Goal: Communication & Community: Ask a question

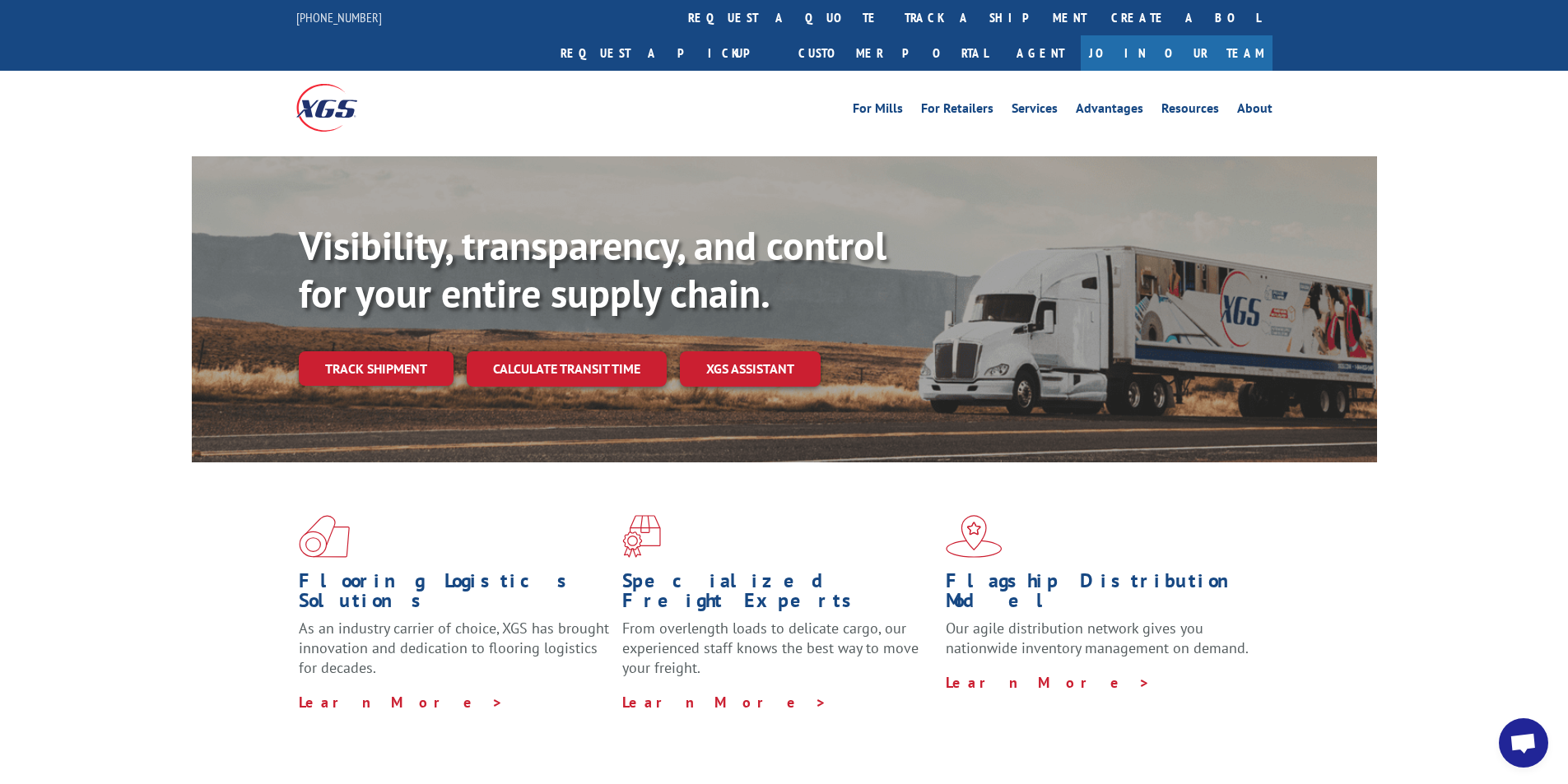
scroll to position [679, 0]
click at [1514, 744] on span "Open chat" at bounding box center [1523, 744] width 27 height 23
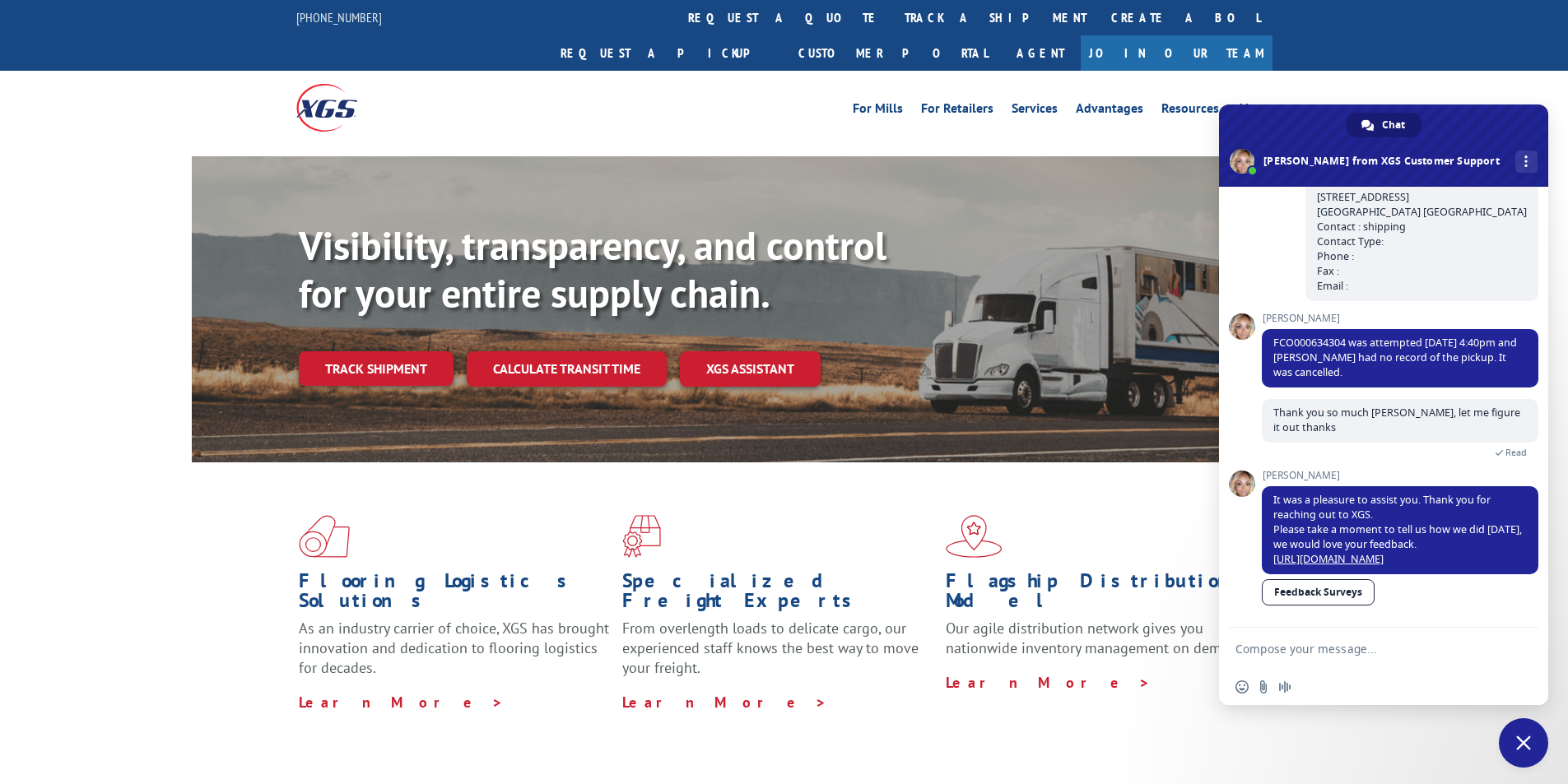
click at [1332, 650] on textarea "Compose your message..." at bounding box center [1366, 650] width 260 height 15
click at [1359, 644] on textarea "Compose your message..." at bounding box center [1366, 650] width 260 height 15
paste textarea "Hello My name is [PERSON_NAME] from Tforce Worldwide [PHONE_NUMBER] Email [EMAI…"
type textarea "Hello My name is [PERSON_NAME] from Tforce Worldwide [PHONE_NUMBER] Email [EMAI…"
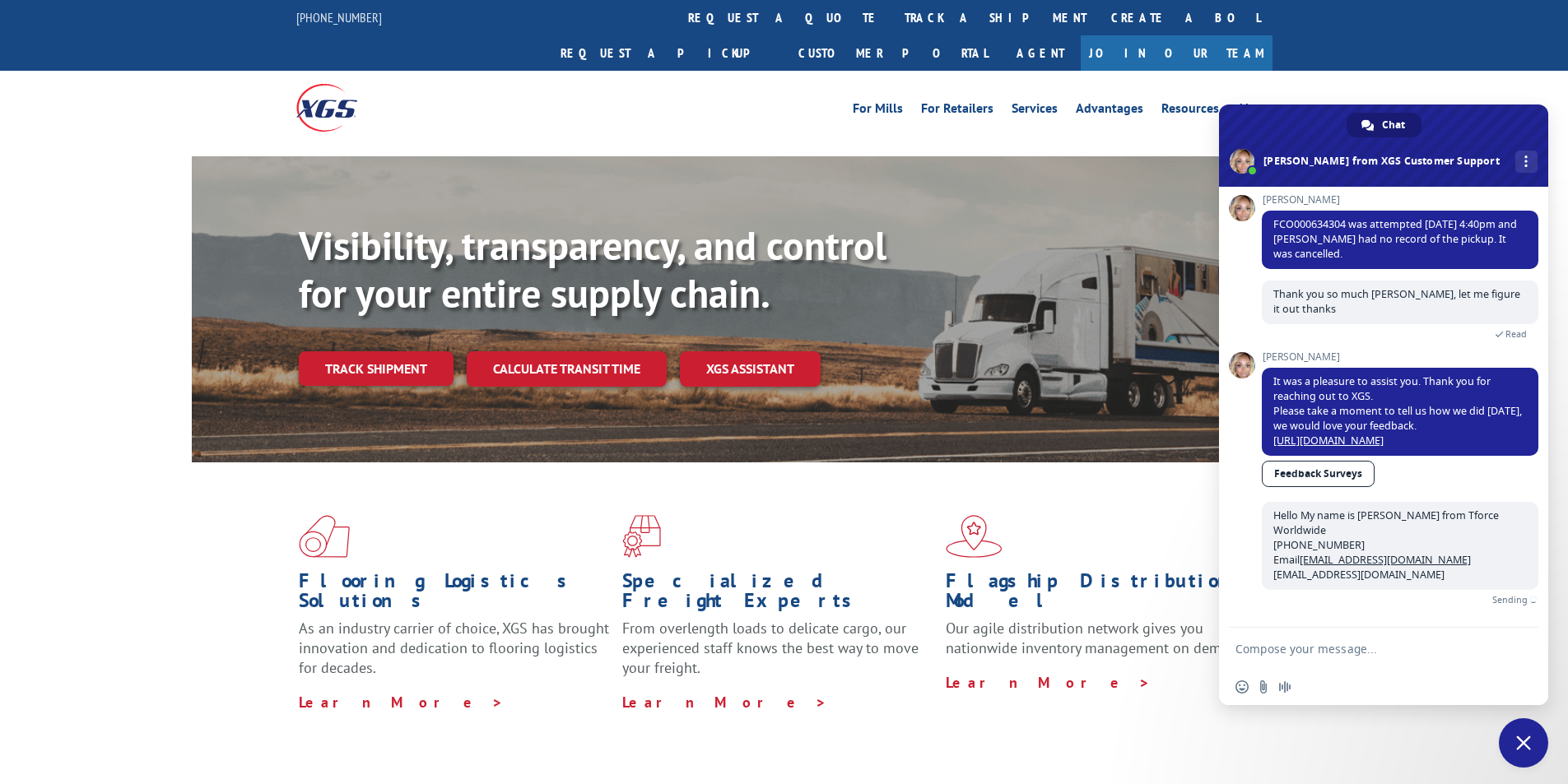
scroll to position [779, 0]
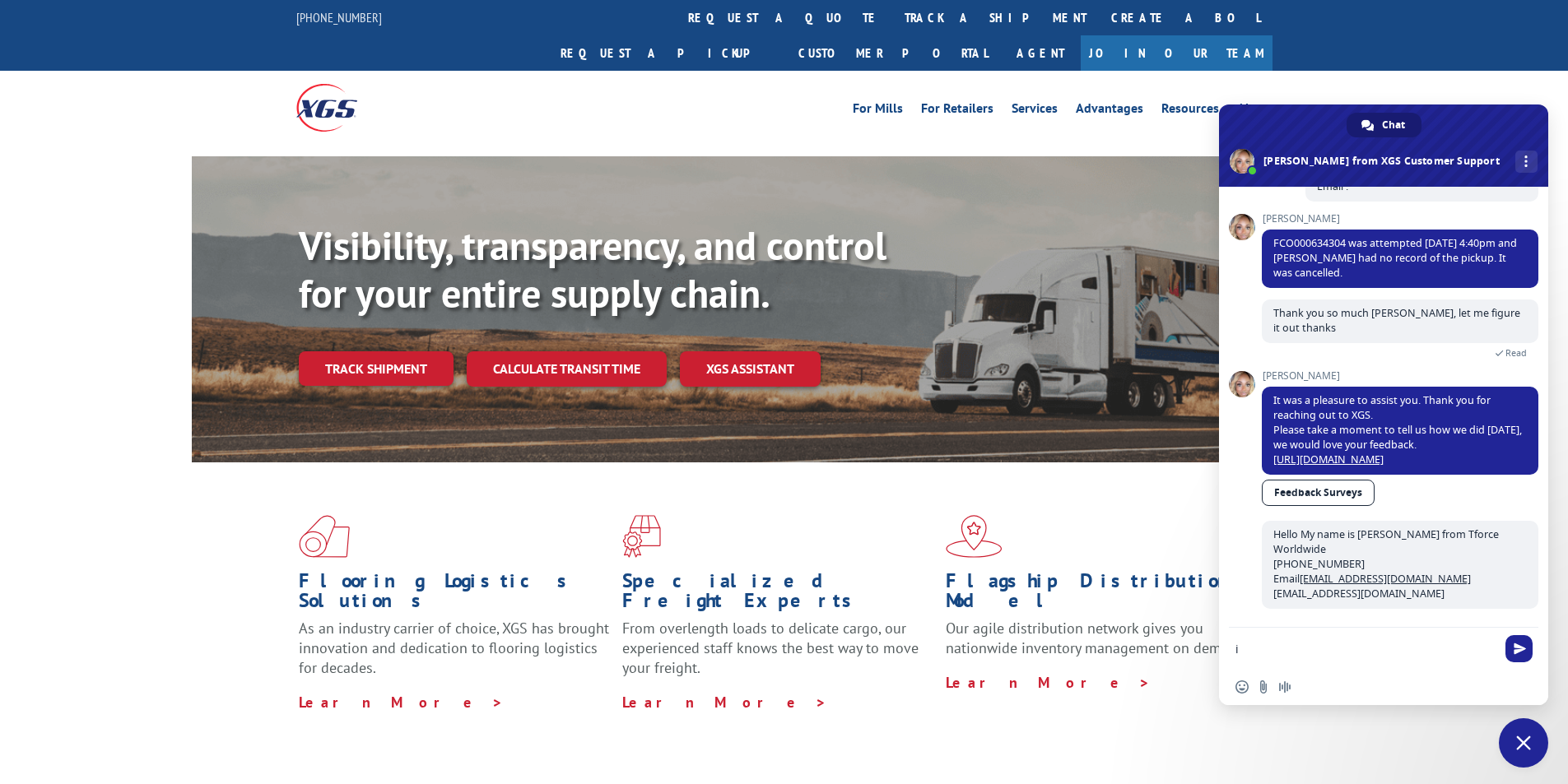
type textarea "i"
click at [1489, 649] on textarea "I need to reschedule this pick up for [DATE]" at bounding box center [1366, 650] width 260 height 15
paste textarea "FCO000634304"
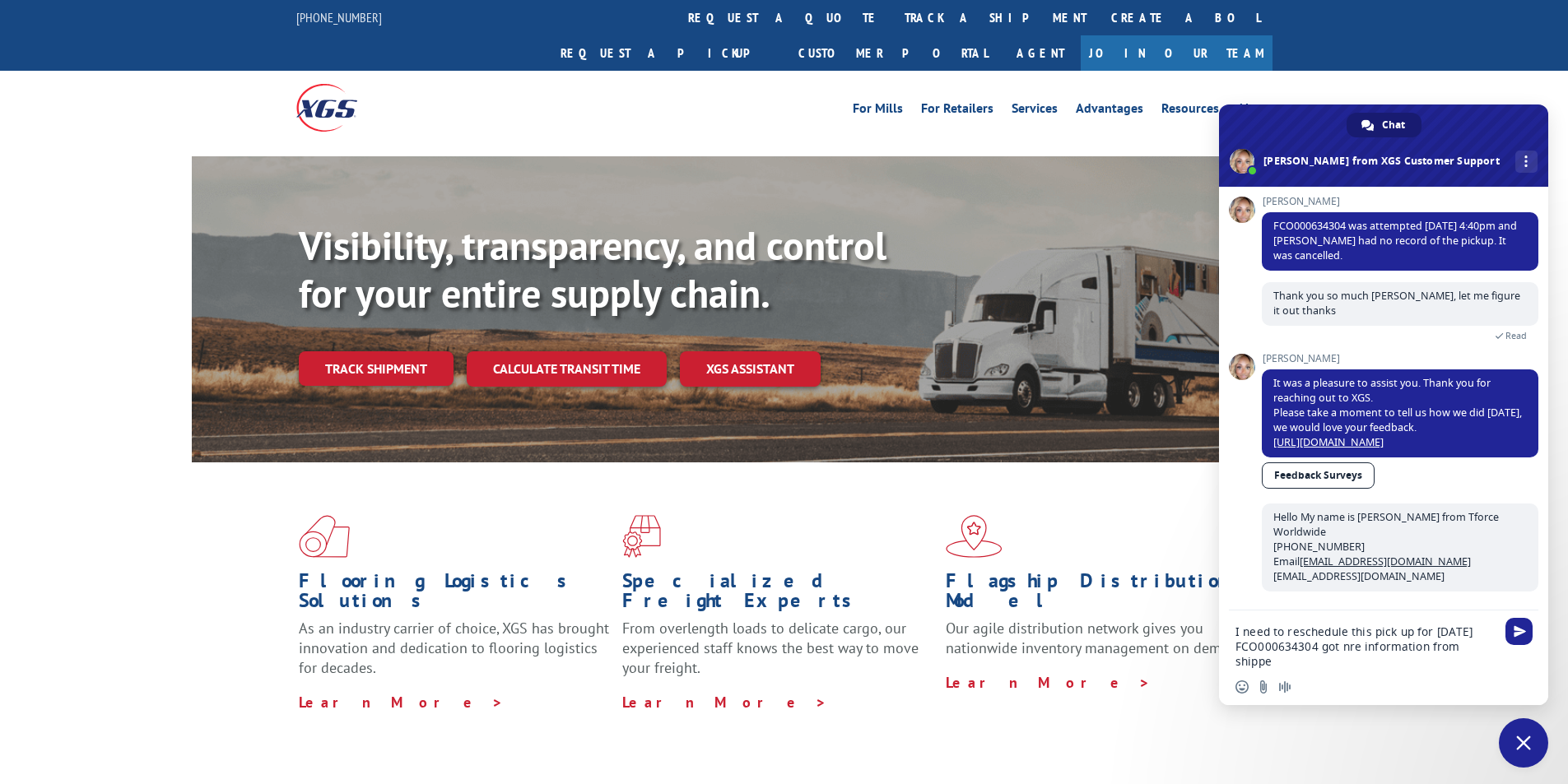
scroll to position [797, 0]
type textarea "I need to reschedule this pick up for [DATE] FCO000634304 got nre information f…"
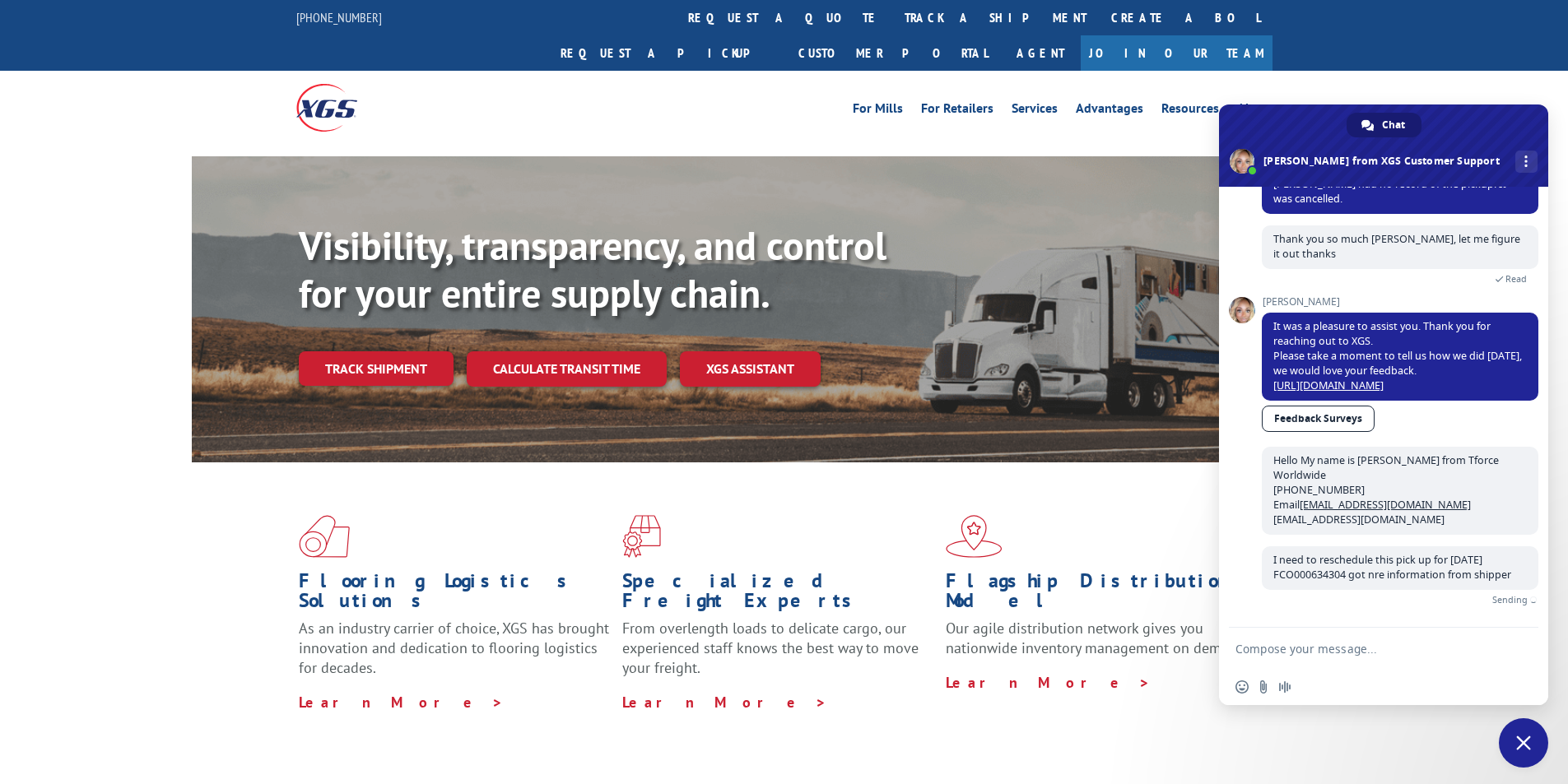
scroll to position [828, 0]
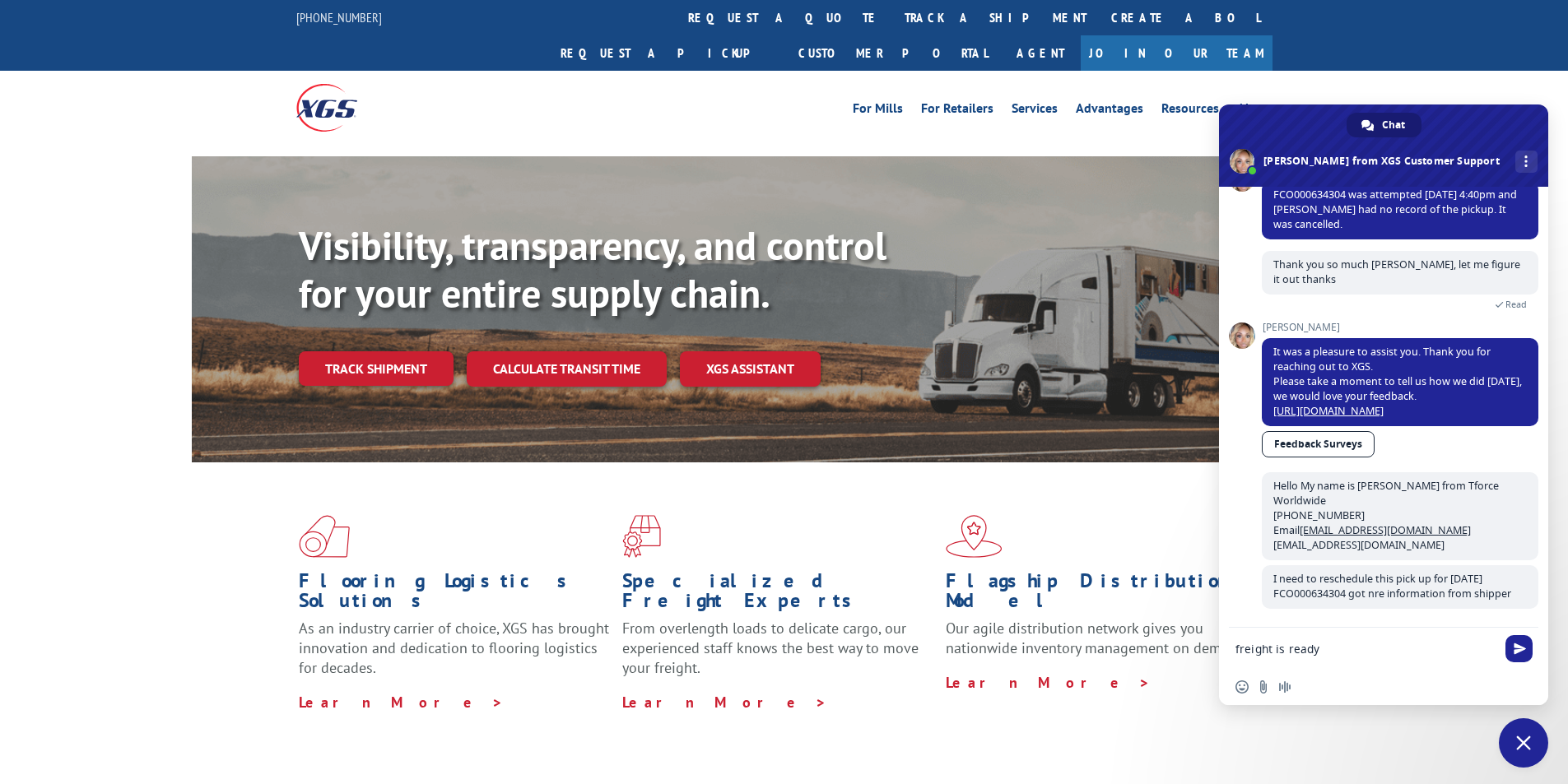
type textarea "freight is ready"
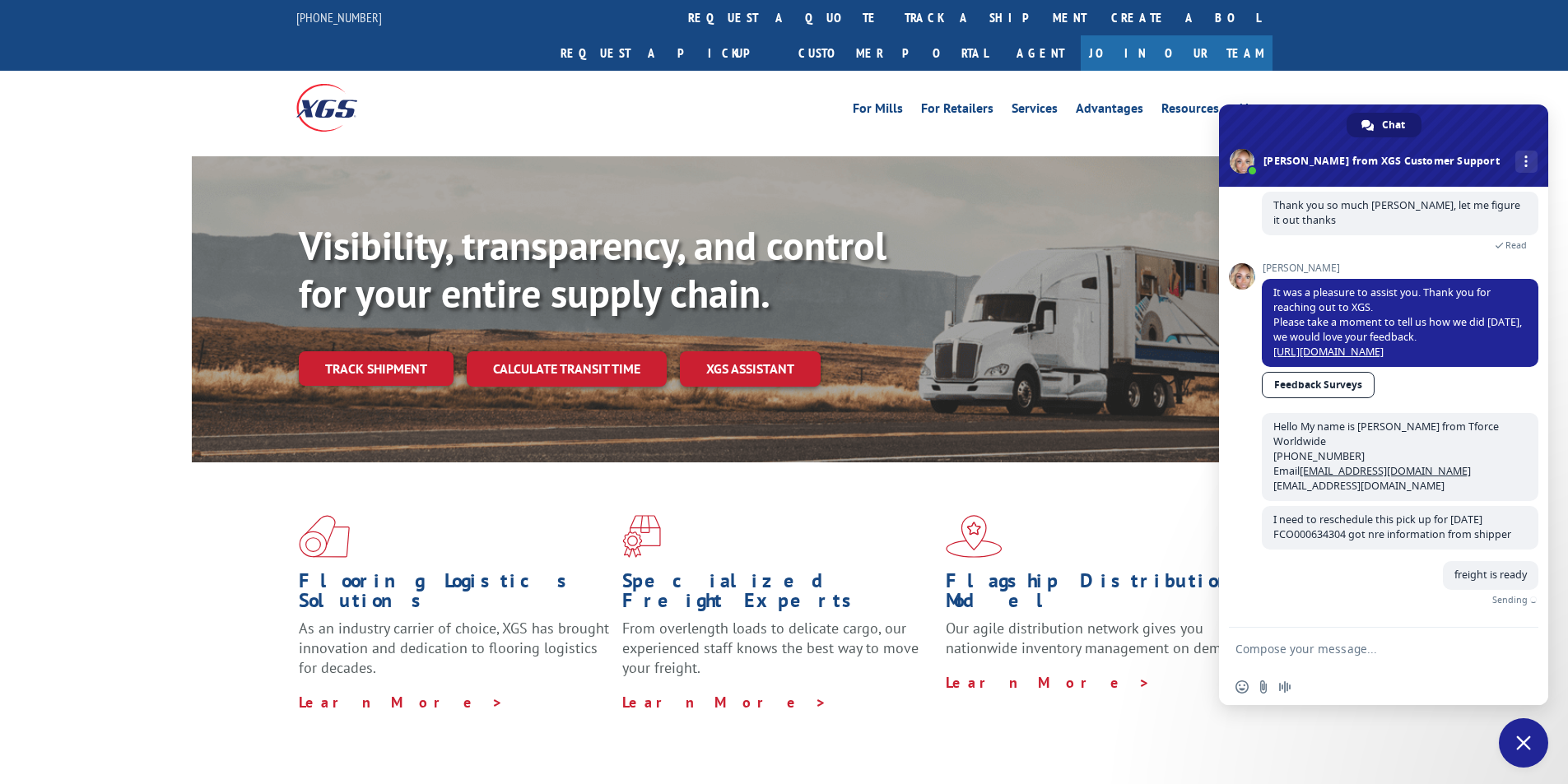
scroll to position [862, 0]
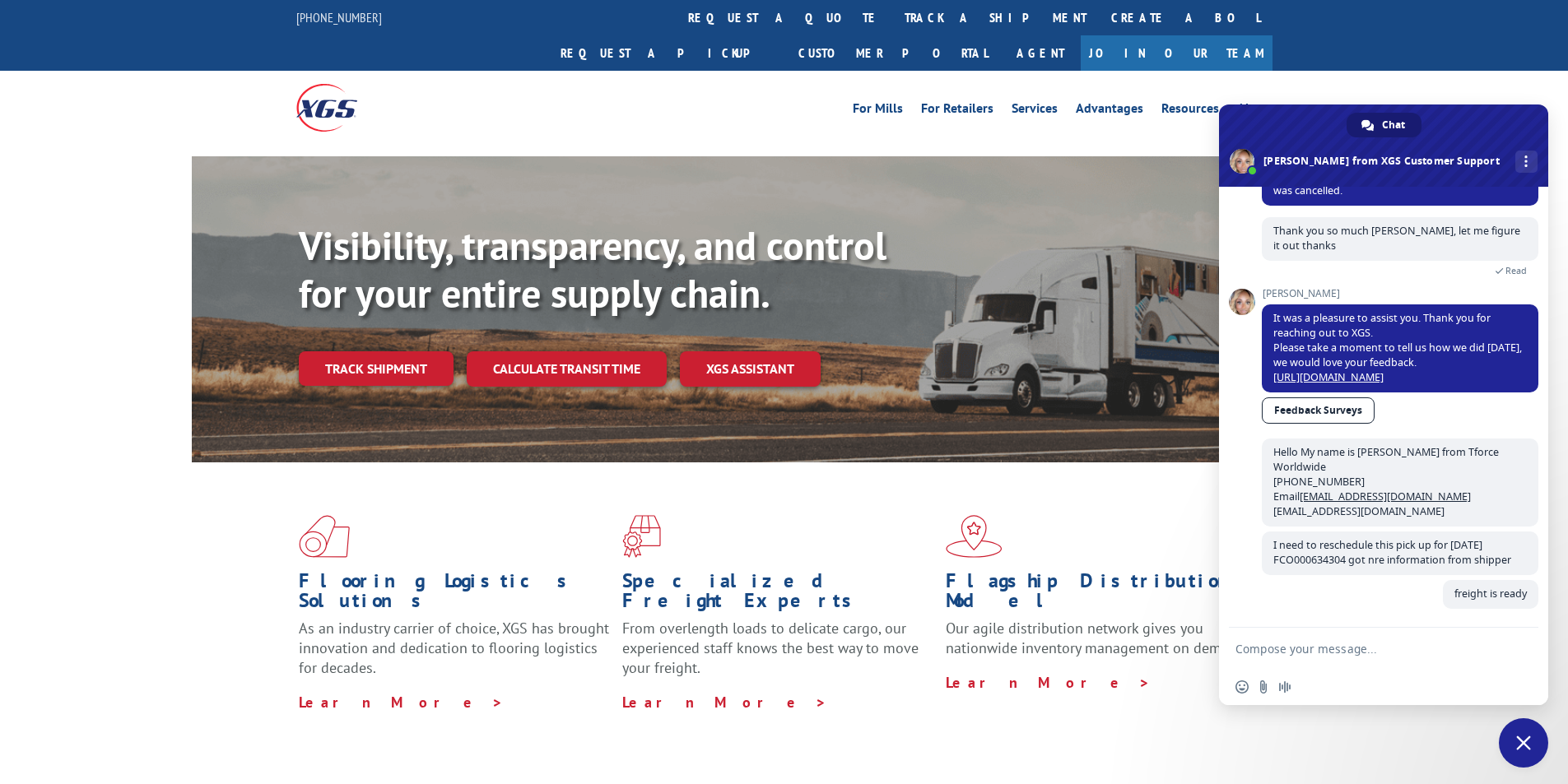
click at [1405, 650] on textarea "Compose your message..." at bounding box center [1366, 650] width 260 height 15
paste textarea "WESCO DISTRIBUTION INC [STREET_ADDRESS] Contact : shipping Contact Type: Phone …"
type textarea "WESCO DISTRIBUTION INC [STREET_ADDRESS] Contact : shipping Contact Type: Phone …"
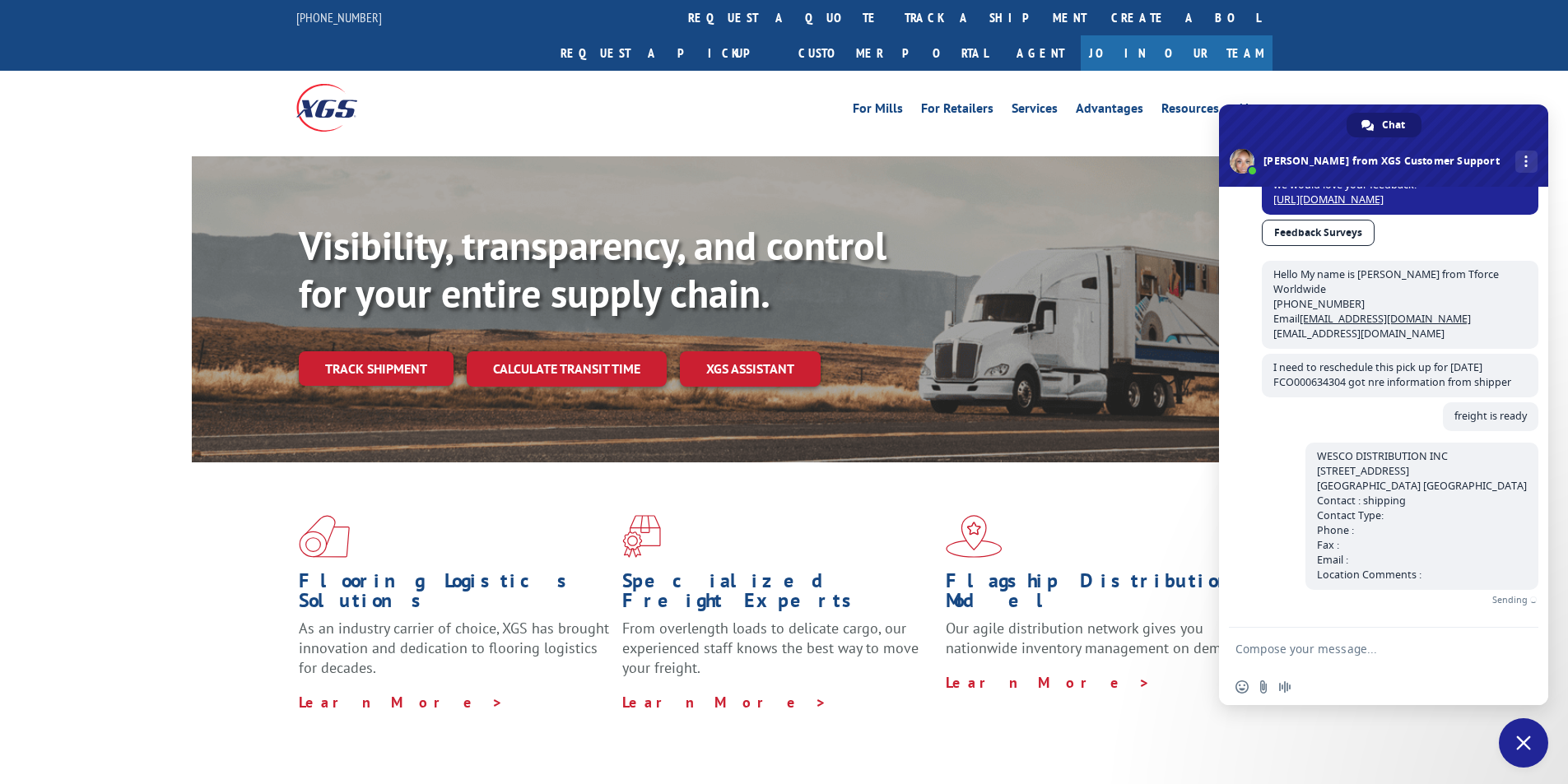
scroll to position [1014, 0]
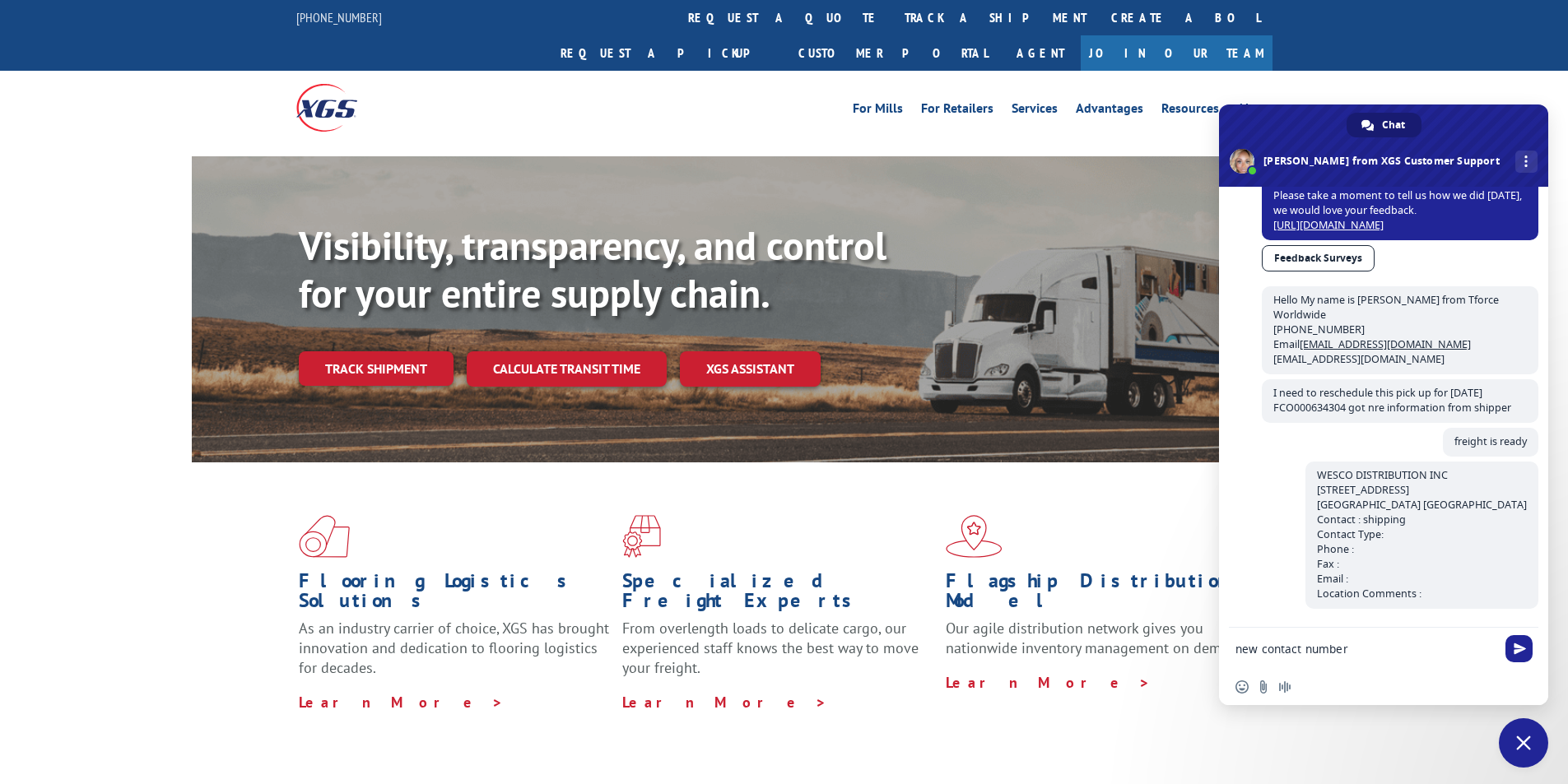
paste textarea "[PHONE_NUMBER]"
type textarea "new contact number [PHONE_NUMBER]"
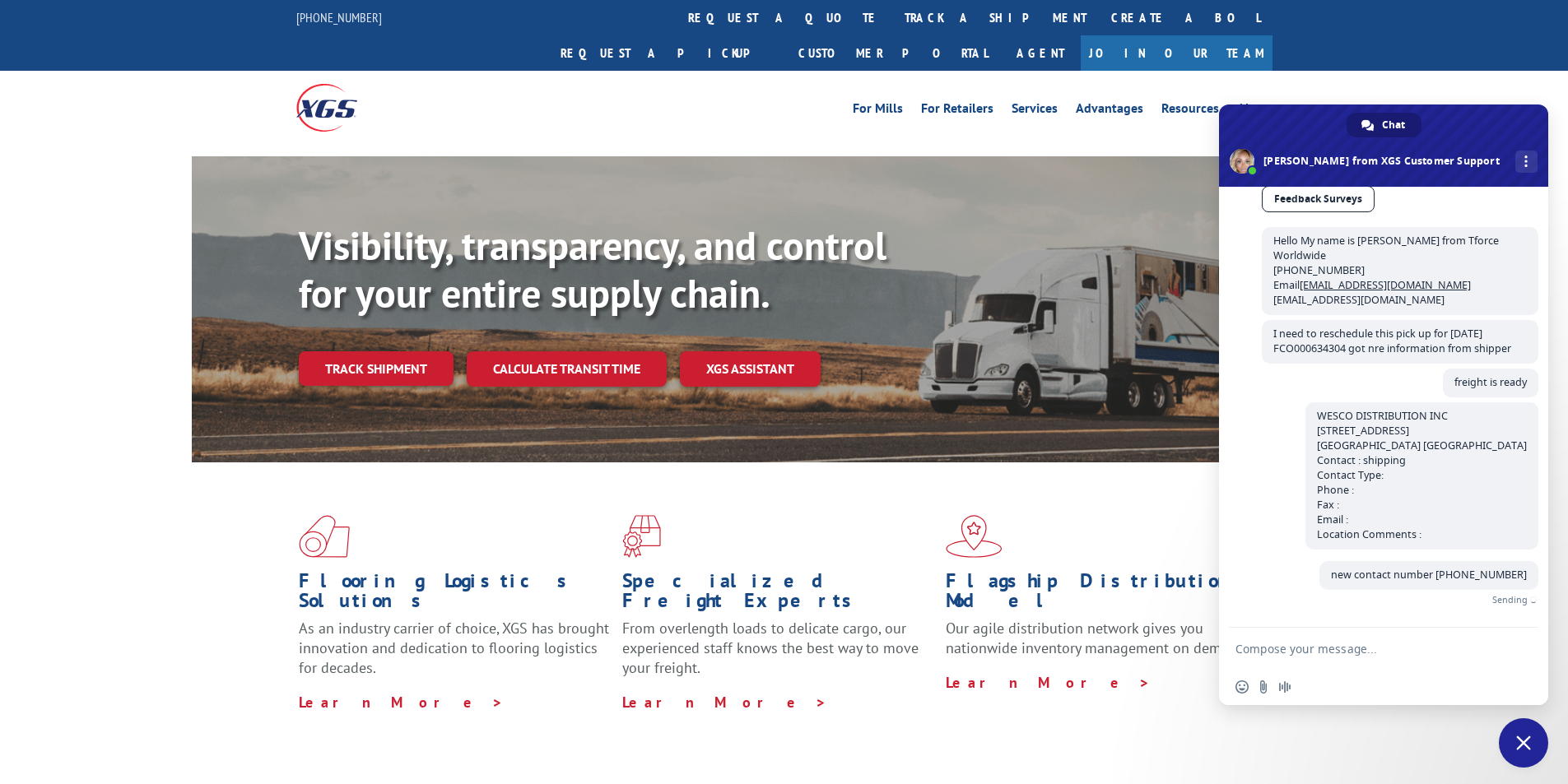
scroll to position [1048, 0]
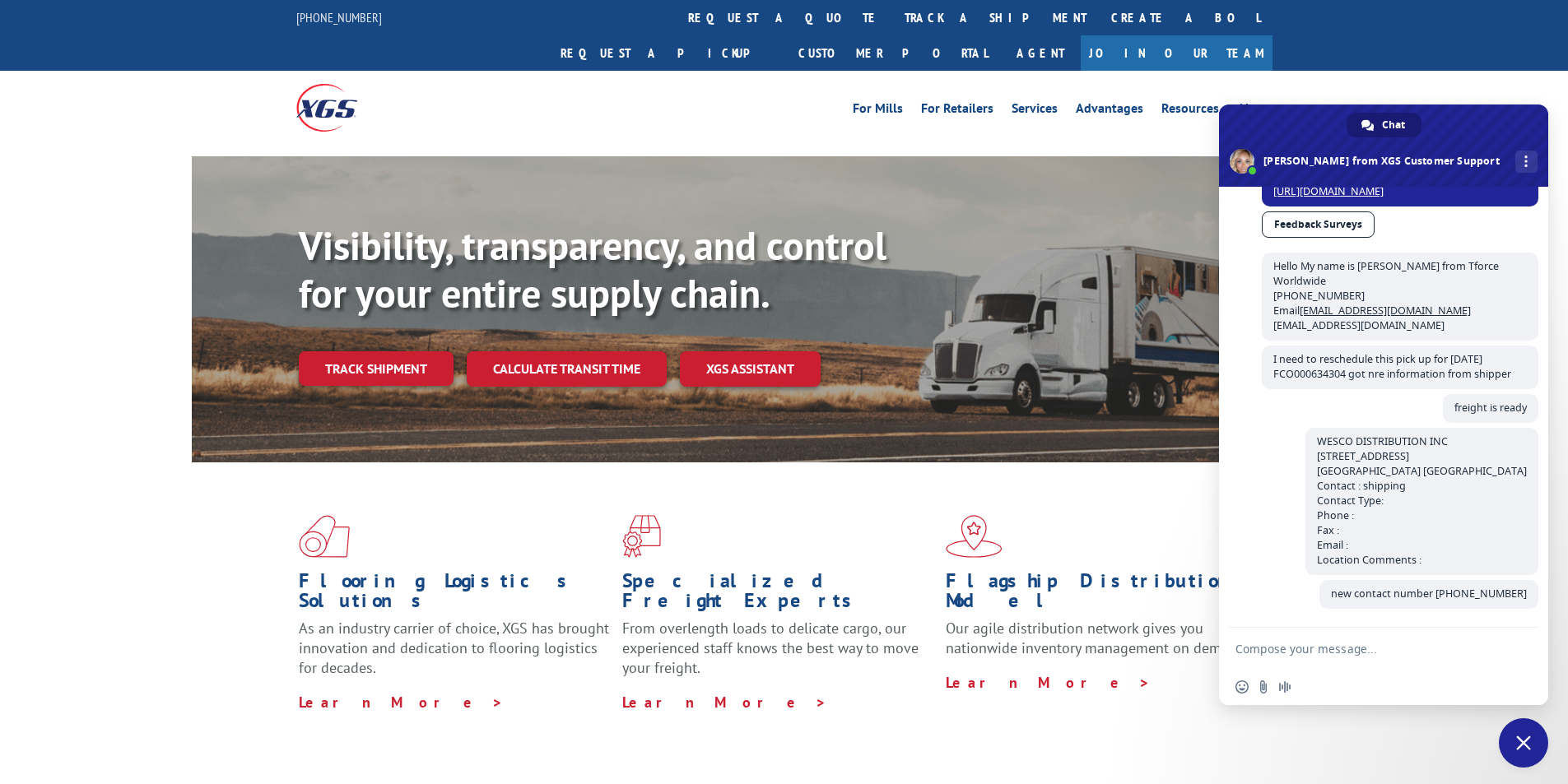
click at [1423, 646] on textarea "Compose your message..." at bounding box center [1366, 650] width 260 height 15
paste textarea "[PERSON_NAME] said go to dock #30"
type textarea "[PERSON_NAME] said go to dock #30"
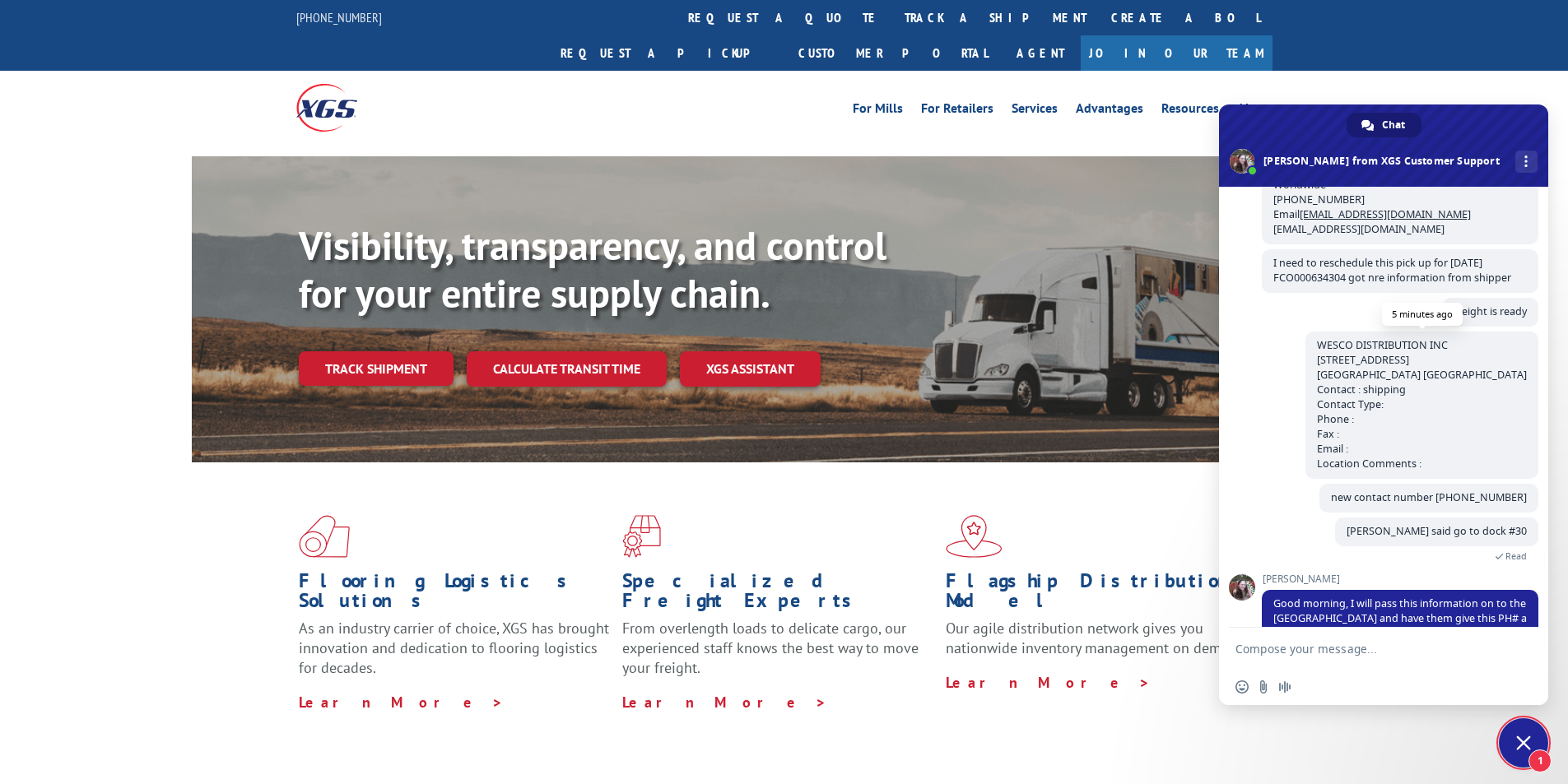
scroll to position [1168, 0]
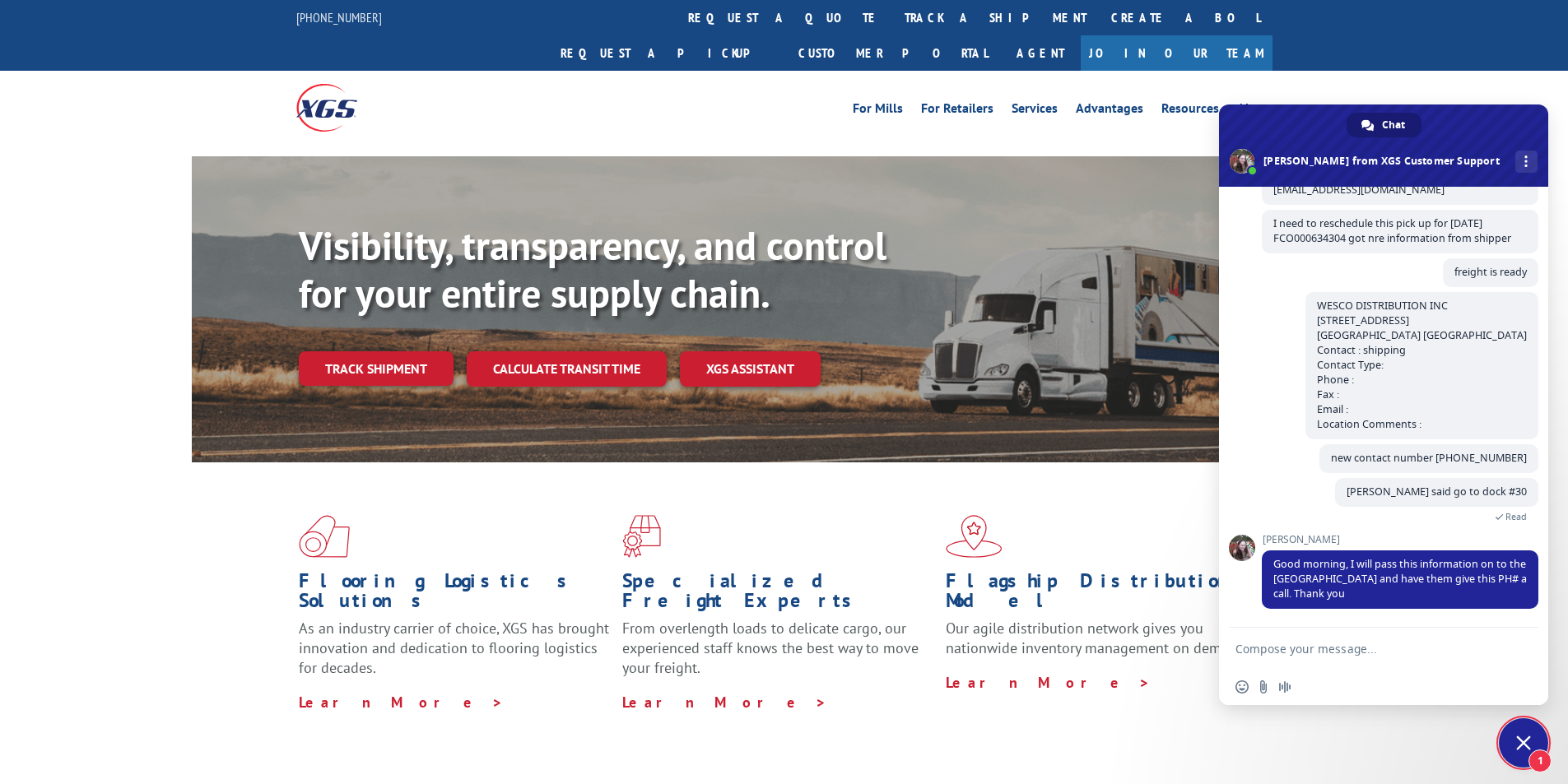
click at [1388, 648] on textarea "Compose your message..." at bounding box center [1366, 650] width 260 height 15
type textarea "thank you"
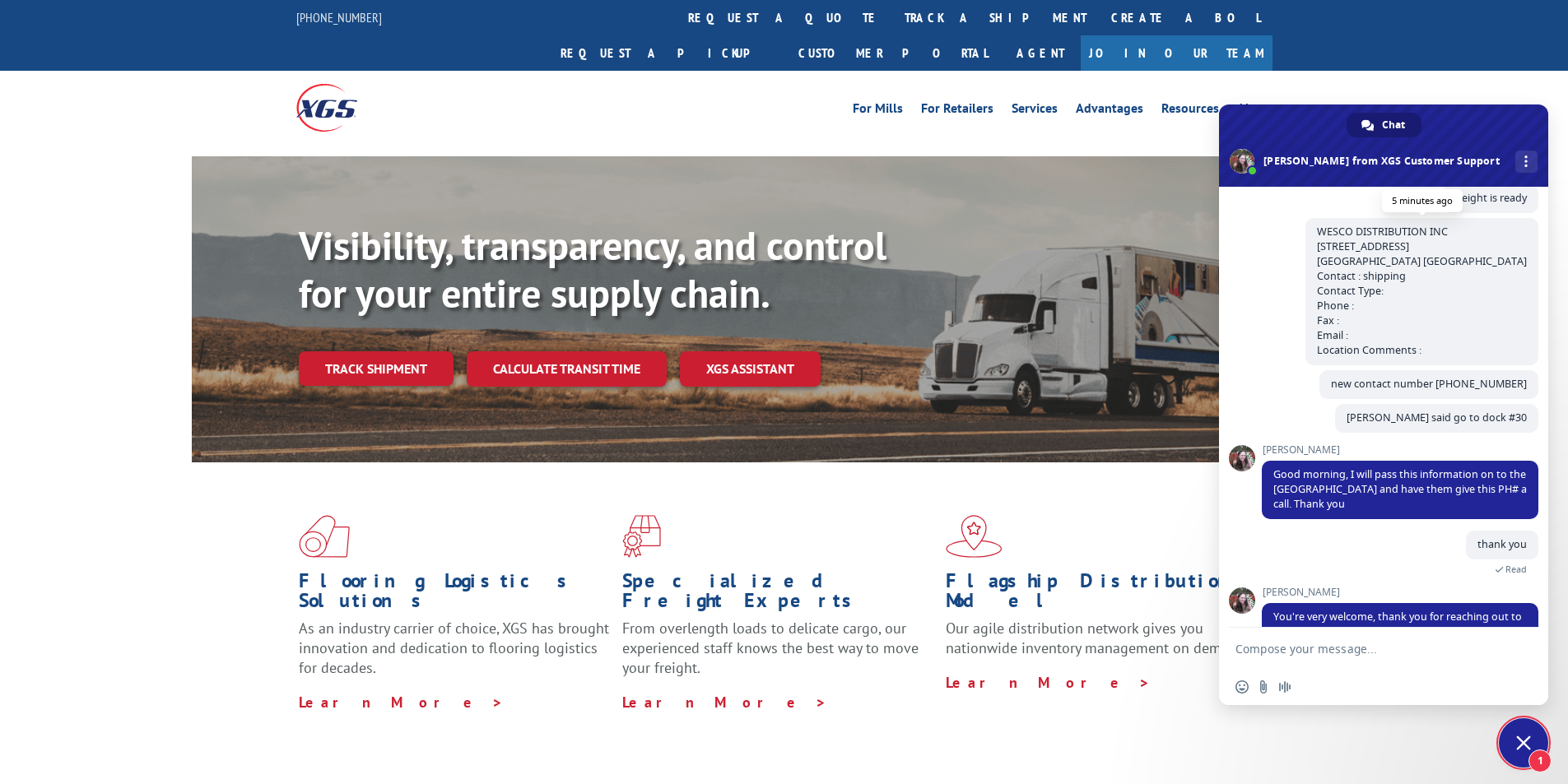
scroll to position [1279, 0]
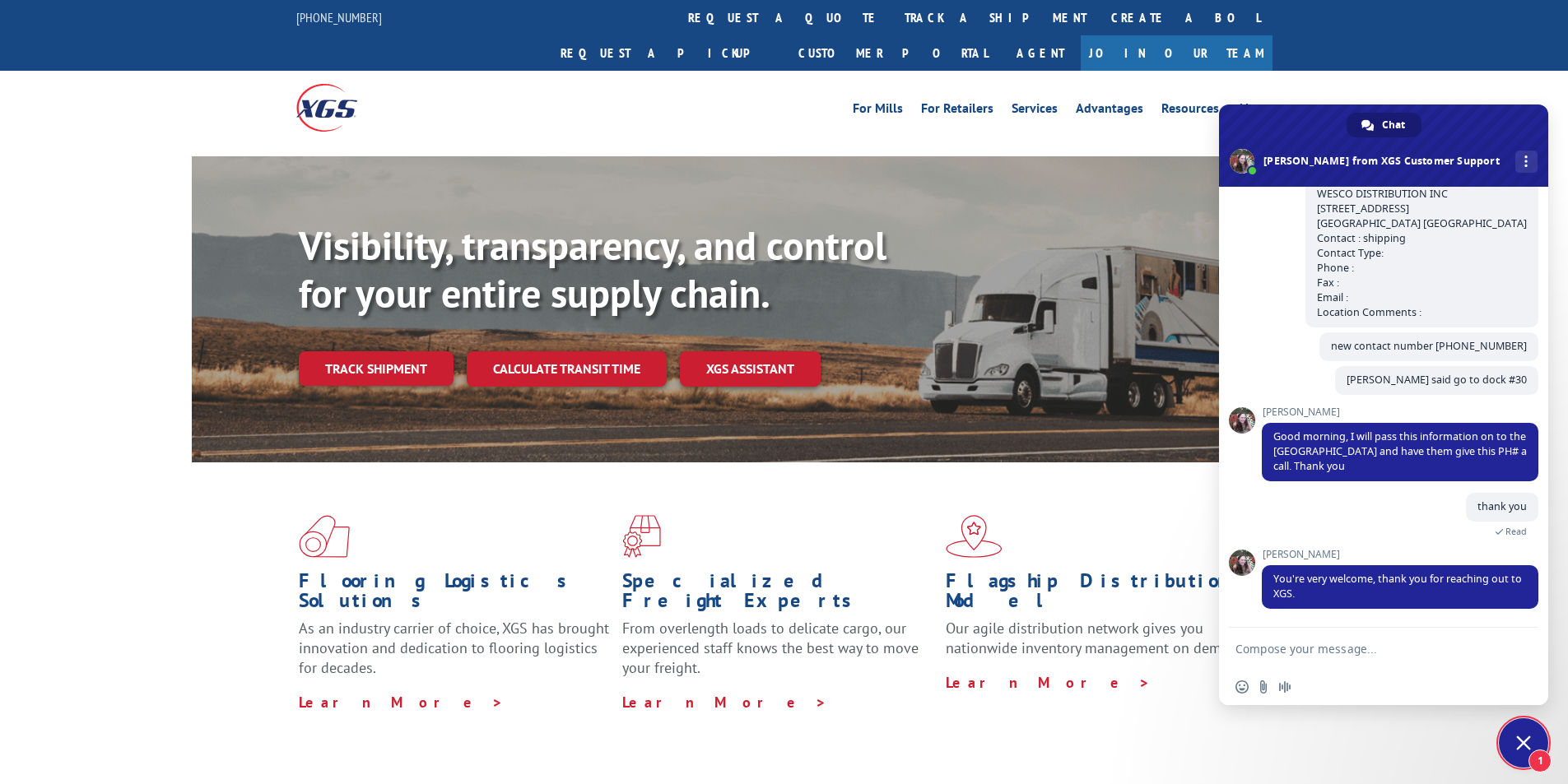
click at [1518, 739] on span "Close chat" at bounding box center [1524, 743] width 15 height 15
